Goal: Information Seeking & Learning: Check status

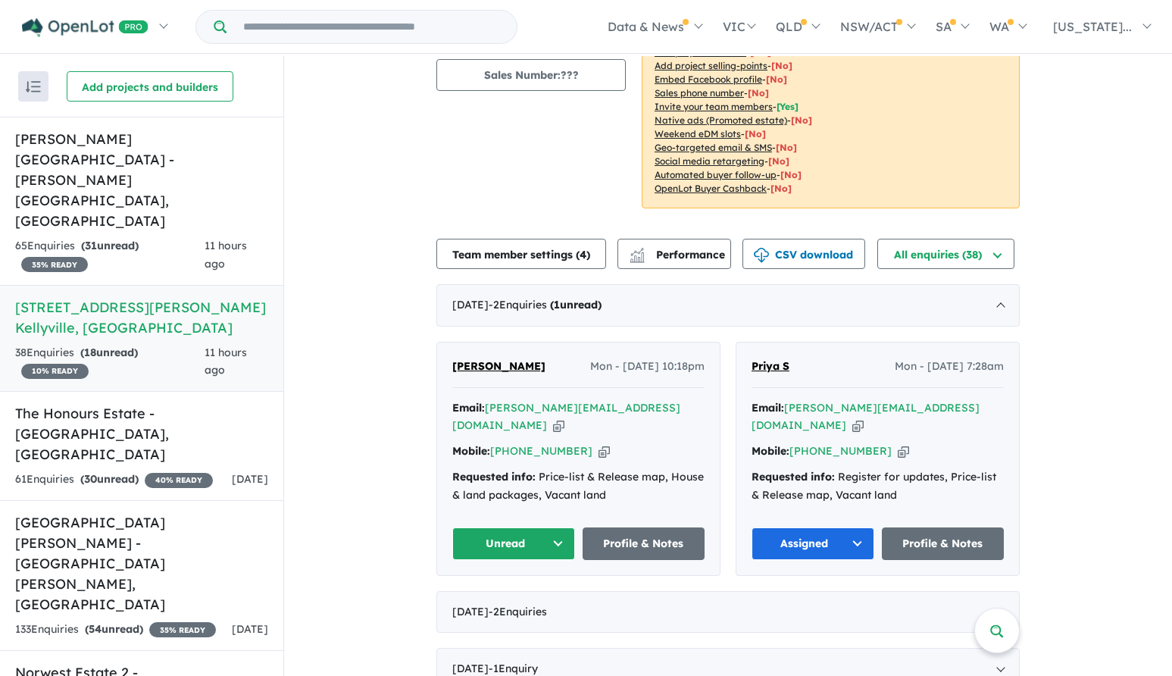
scroll to position [227, 0]
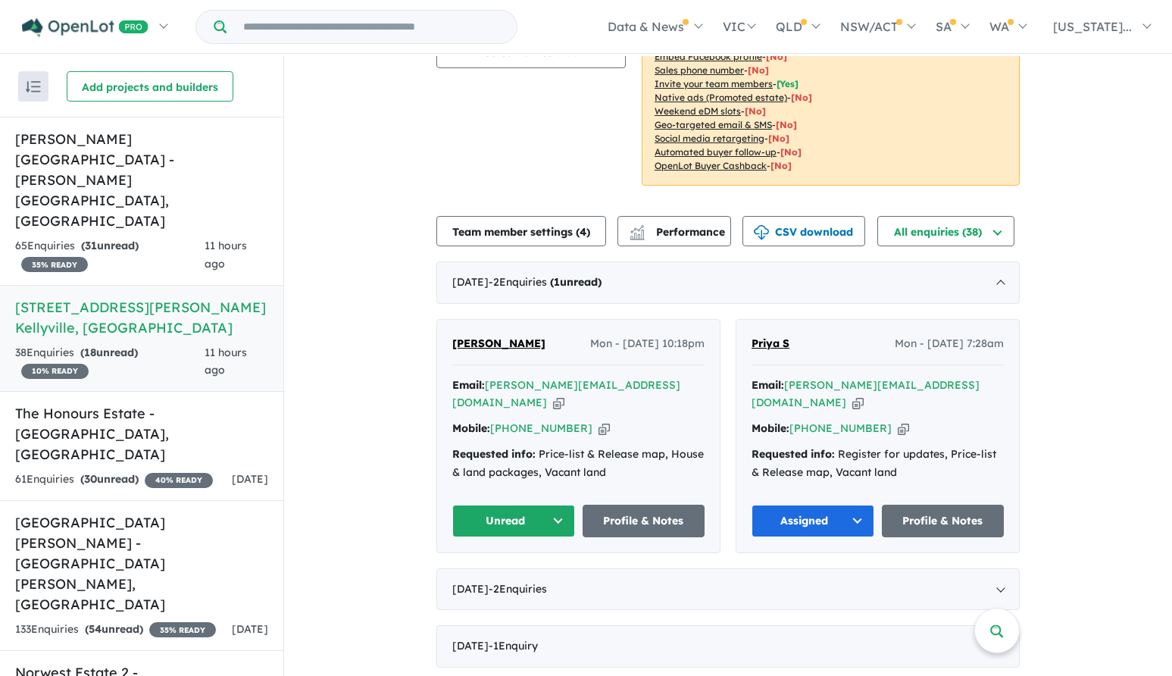
click at [467, 336] on span "[PERSON_NAME]" at bounding box center [498, 343] width 93 height 14
click at [501, 504] on button "Unread" at bounding box center [513, 520] width 123 height 33
click at [499, 574] on button "Assigned" at bounding box center [519, 591] width 132 height 35
click at [225, 134] on h5 "Grantham Farm Estate - Grantham Farm , NSW" at bounding box center [141, 180] width 253 height 102
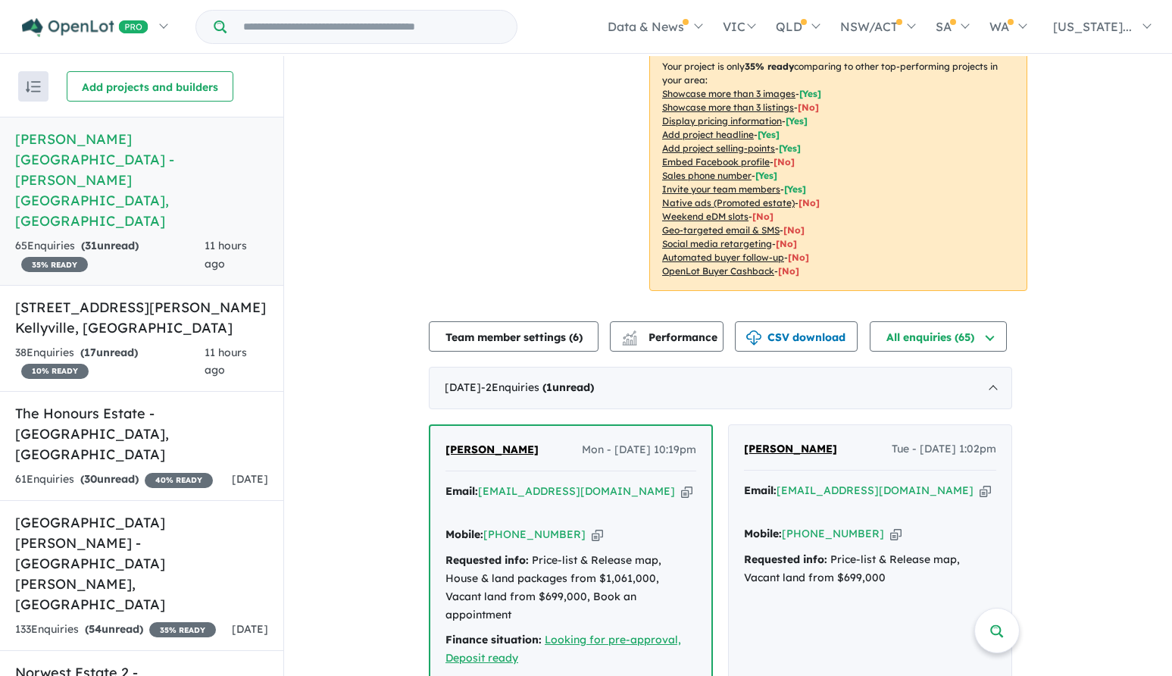
scroll to position [379, 0]
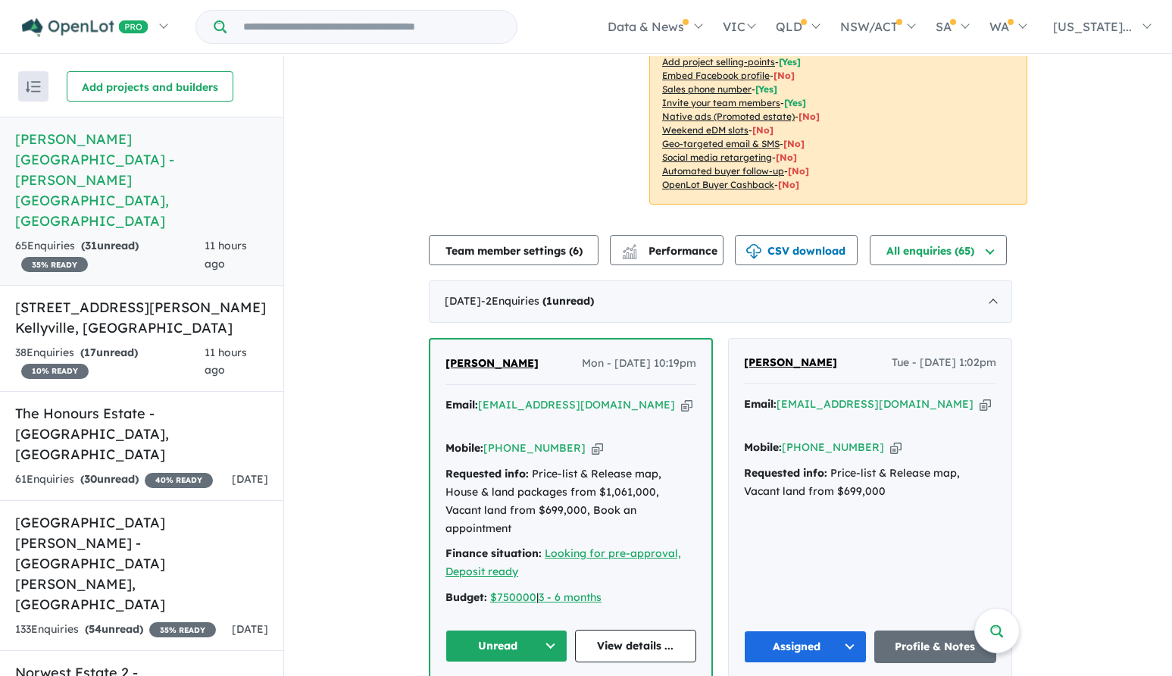
click at [485, 356] on span "[PERSON_NAME]" at bounding box center [491, 363] width 93 height 14
click at [527, 629] on button "Unread" at bounding box center [506, 645] width 122 height 33
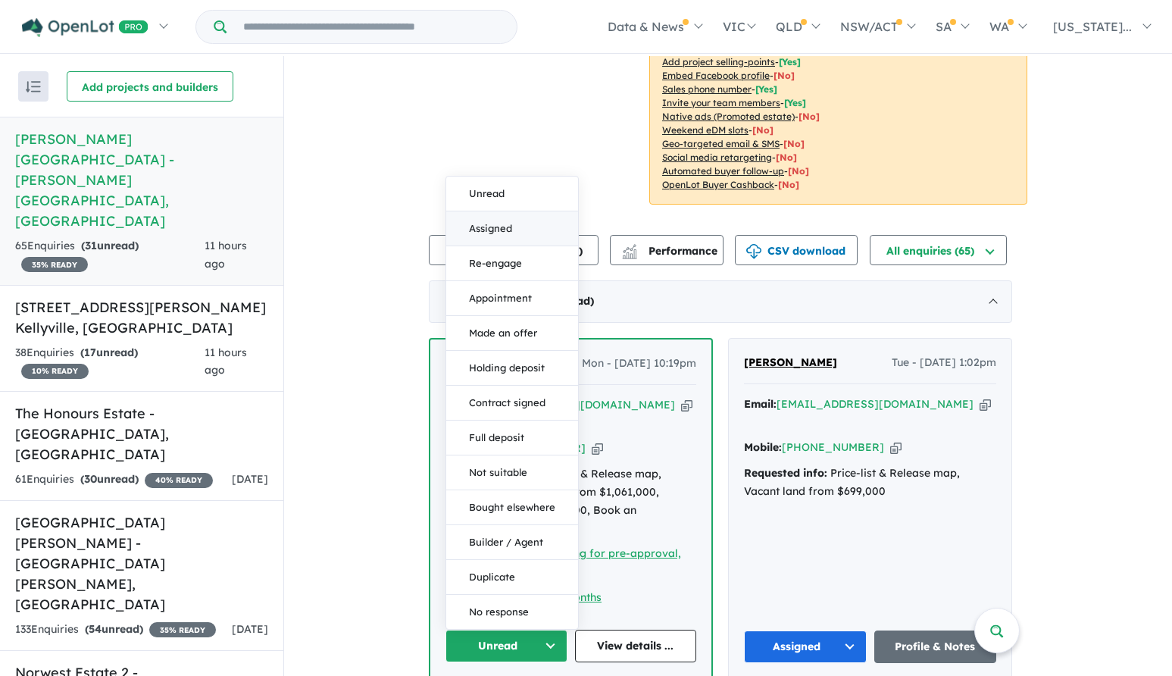
click at [497, 211] on button "Assigned" at bounding box center [512, 228] width 132 height 35
